Goal: Transaction & Acquisition: Purchase product/service

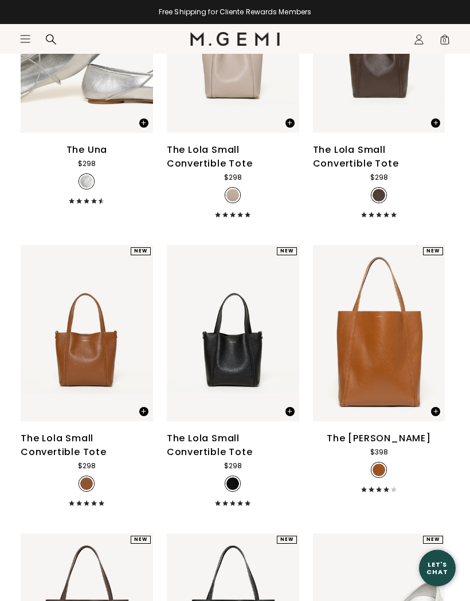
scroll to position [5711, 0]
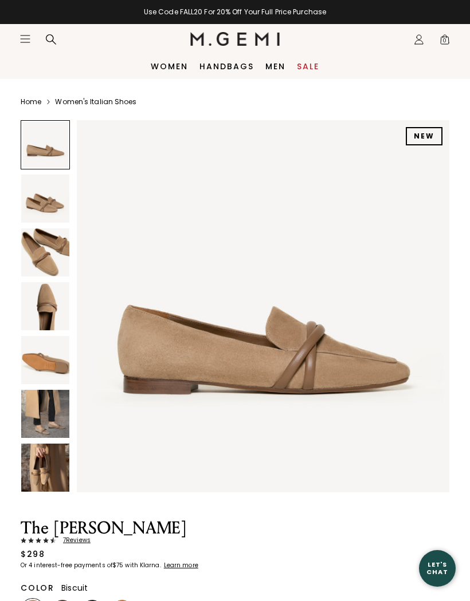
click at [36, 267] on img at bounding box center [45, 253] width 48 height 48
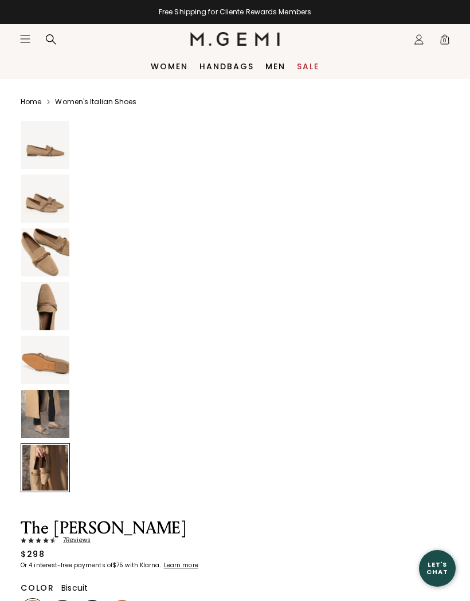
scroll to position [2314, 0]
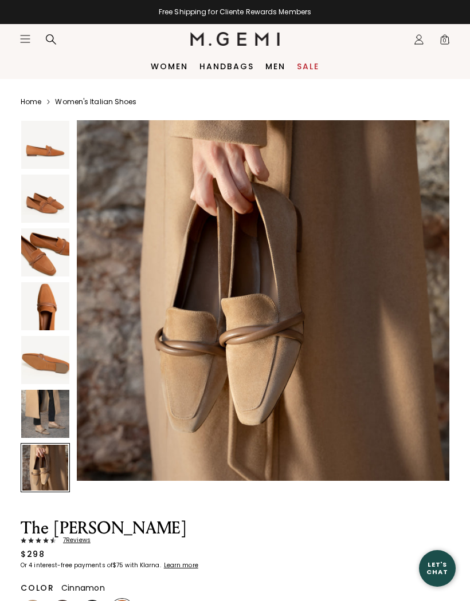
scroll to position [2314, 0]
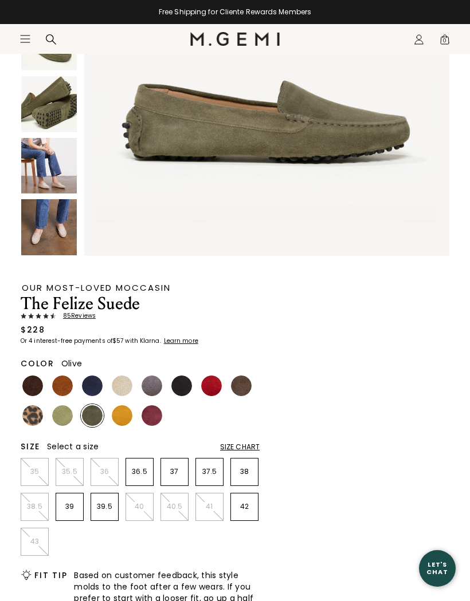
scroll to position [230, 0]
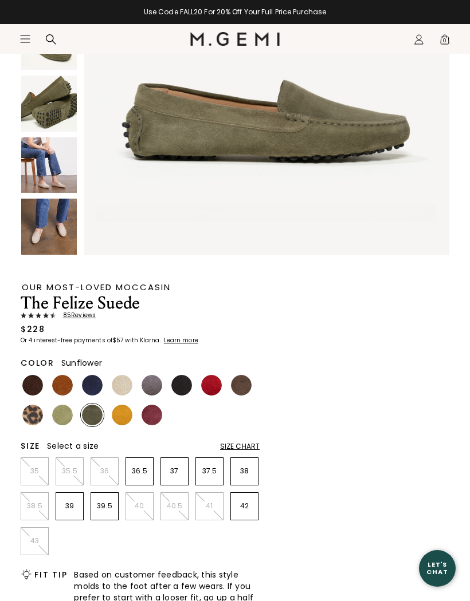
click at [112, 412] on img at bounding box center [122, 415] width 21 height 21
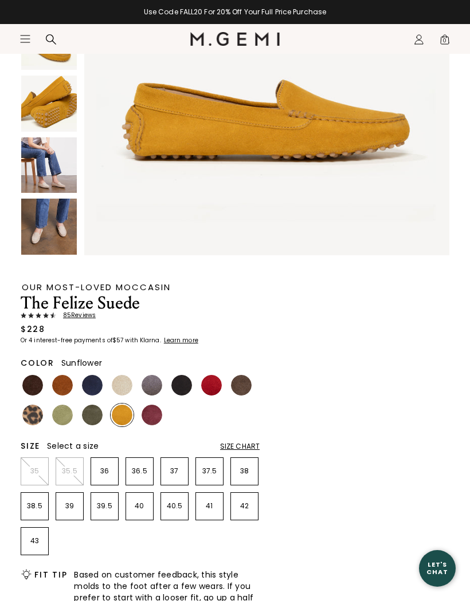
click at [62, 412] on img at bounding box center [62, 415] width 21 height 21
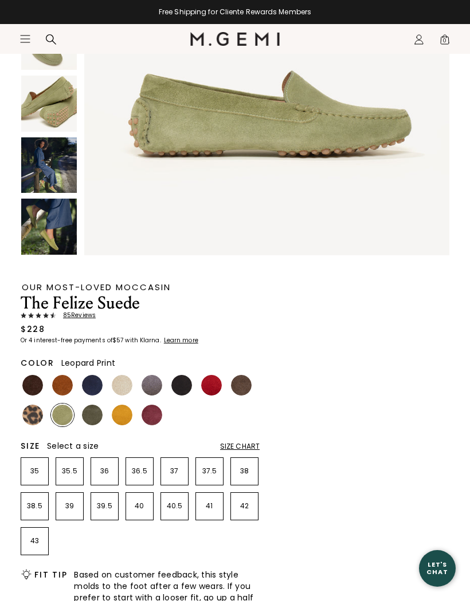
click at [27, 418] on img at bounding box center [32, 415] width 21 height 21
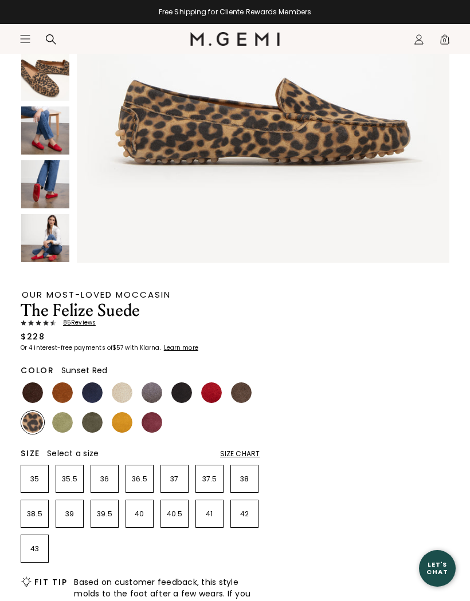
click at [206, 398] on img at bounding box center [211, 393] width 21 height 21
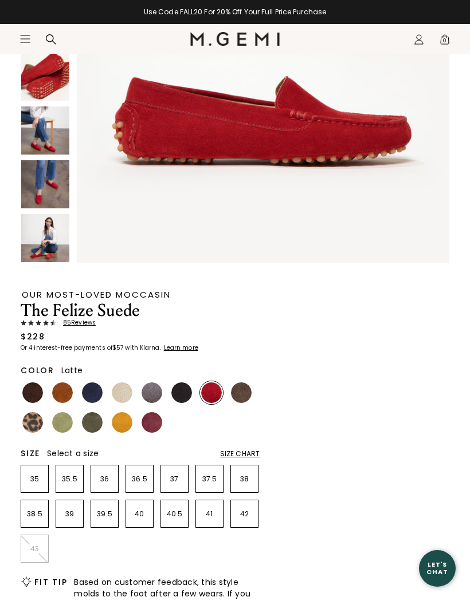
click at [113, 389] on img at bounding box center [122, 393] width 21 height 21
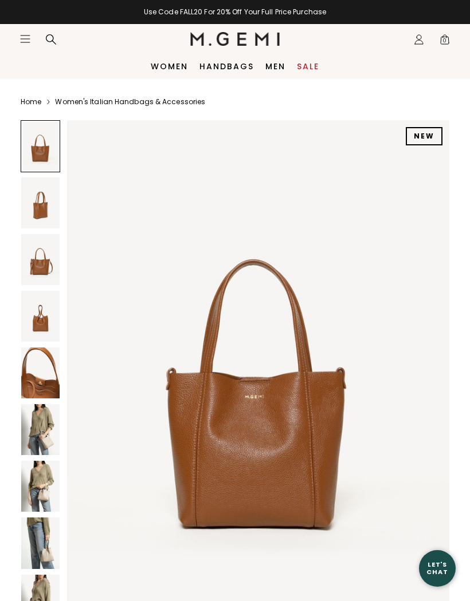
click at [38, 428] on img at bounding box center [40, 429] width 38 height 51
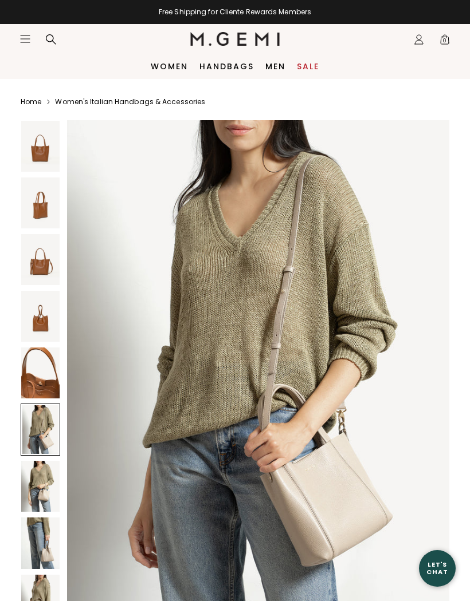
scroll to position [2622, 0]
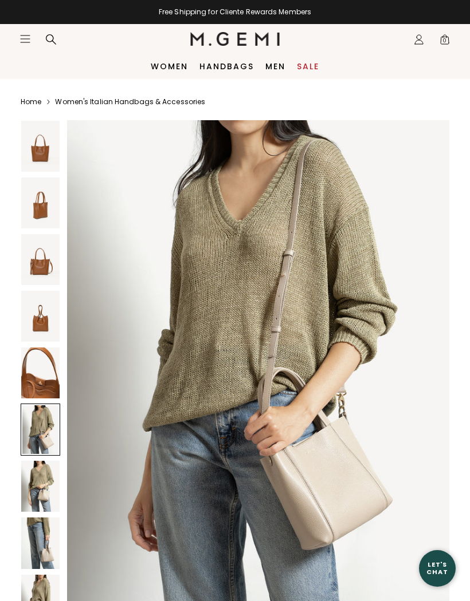
click at [29, 328] on img at bounding box center [40, 316] width 38 height 51
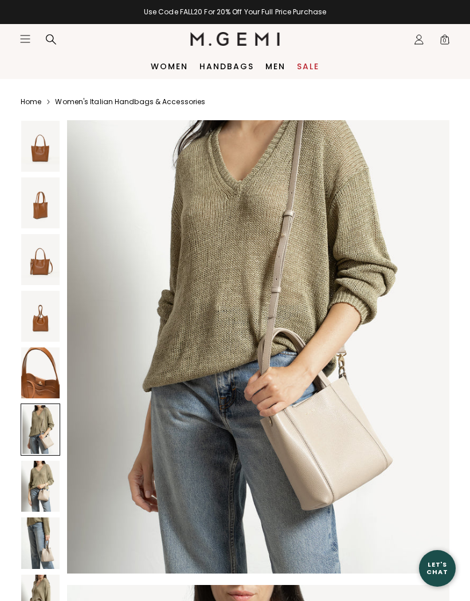
scroll to position [2662, 0]
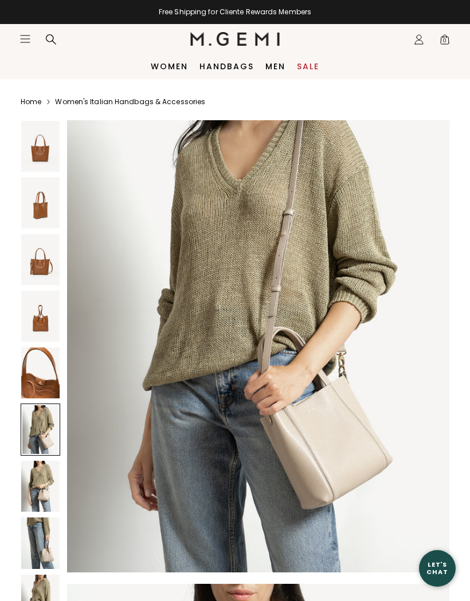
click at [35, 473] on img at bounding box center [40, 486] width 38 height 51
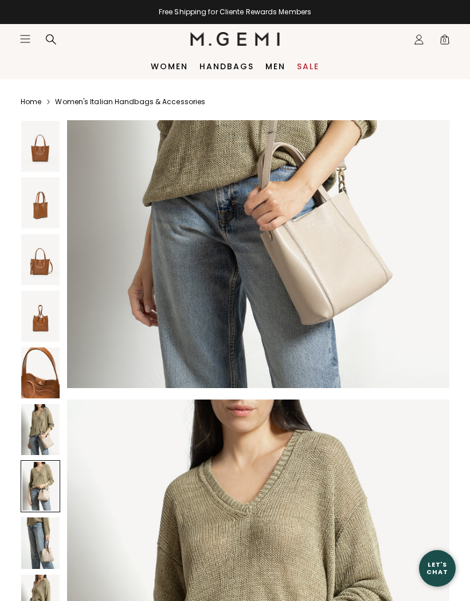
scroll to position [3091, 0]
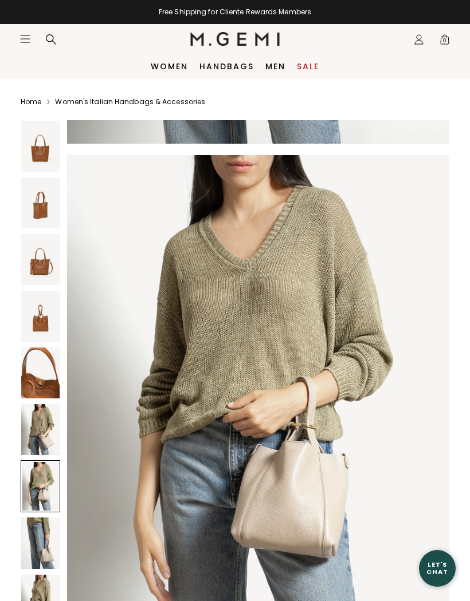
click at [143, 430] on img at bounding box center [258, 410] width 382 height 510
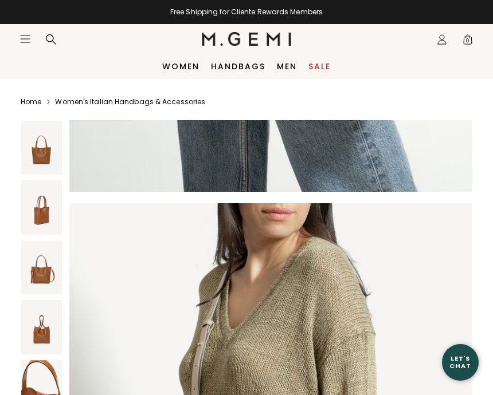
scroll to position [4307, 0]
